Goal: Find specific page/section: Find specific page/section

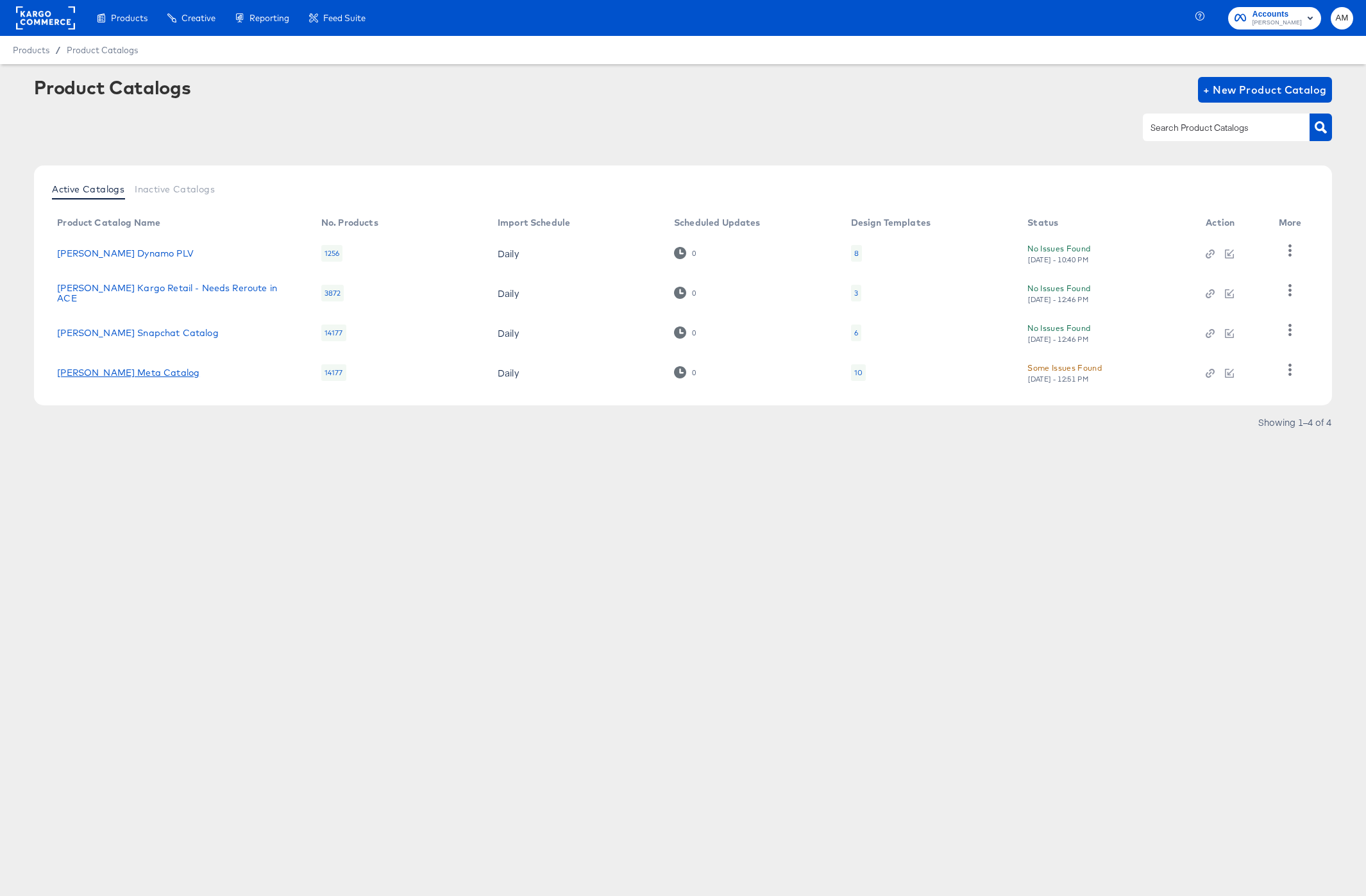
click at [161, 376] on link "[PERSON_NAME] Meta Catalog" at bounding box center [128, 373] width 142 height 11
click at [1210, 373] on icon "button" at bounding box center [1210, 373] width 4 height 4
